Goal: Browse casually: Explore the website without a specific task or goal

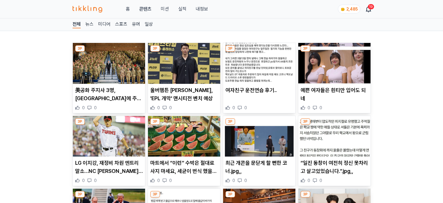
click at [117, 71] on img at bounding box center [109, 63] width 72 height 41
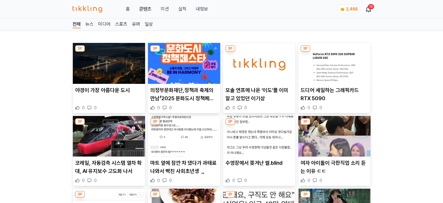
click at [314, 69] on img at bounding box center [335, 63] width 72 height 41
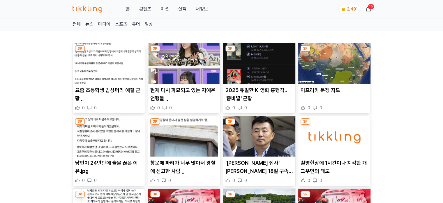
click at [108, 136] on img at bounding box center [109, 136] width 72 height 41
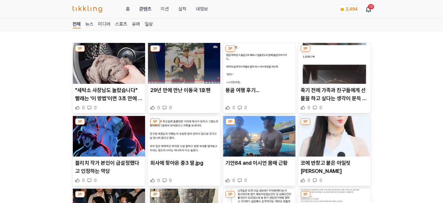
click at [91, 71] on img at bounding box center [109, 63] width 72 height 41
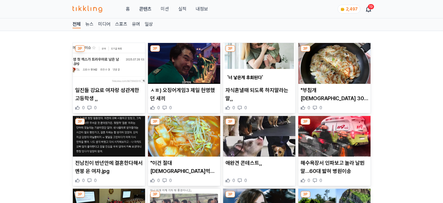
click at [173, 65] on img at bounding box center [184, 63] width 72 height 41
